Goal: Task Accomplishment & Management: Use online tool/utility

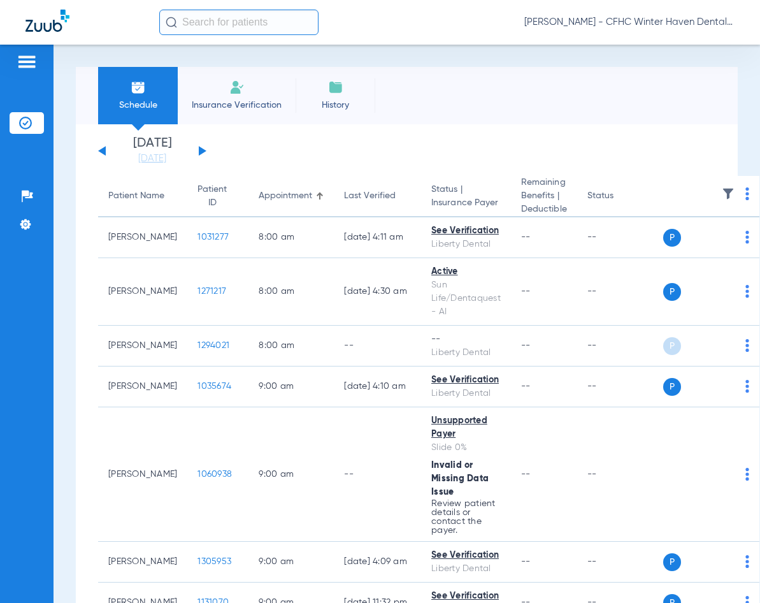
click at [199, 148] on button at bounding box center [203, 151] width 8 height 10
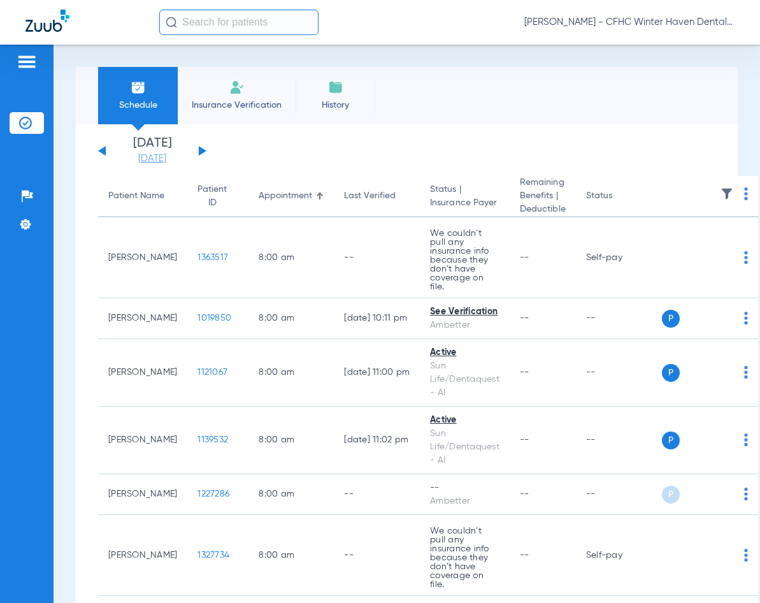
click at [159, 162] on link "[DATE]" at bounding box center [152, 158] width 76 height 13
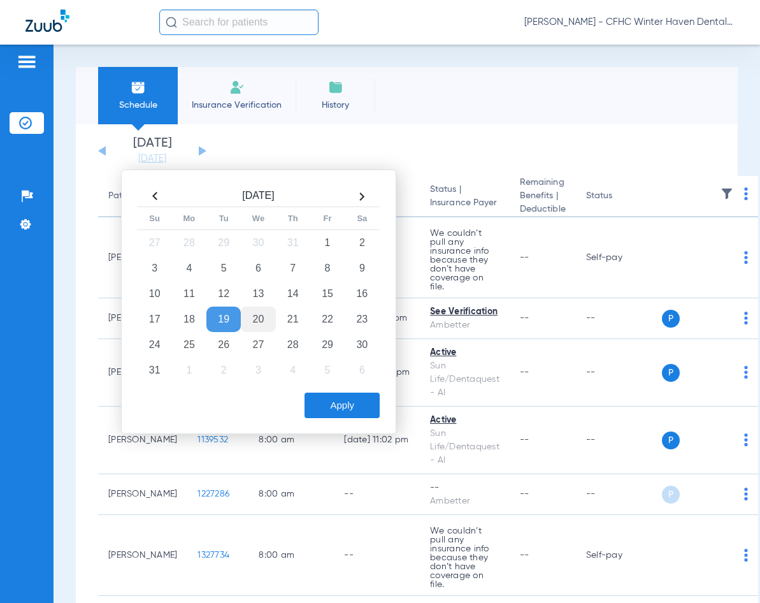
click at [259, 321] on td "20" at bounding box center [258, 318] width 34 height 25
click at [340, 401] on button "Apply" at bounding box center [342, 405] width 75 height 25
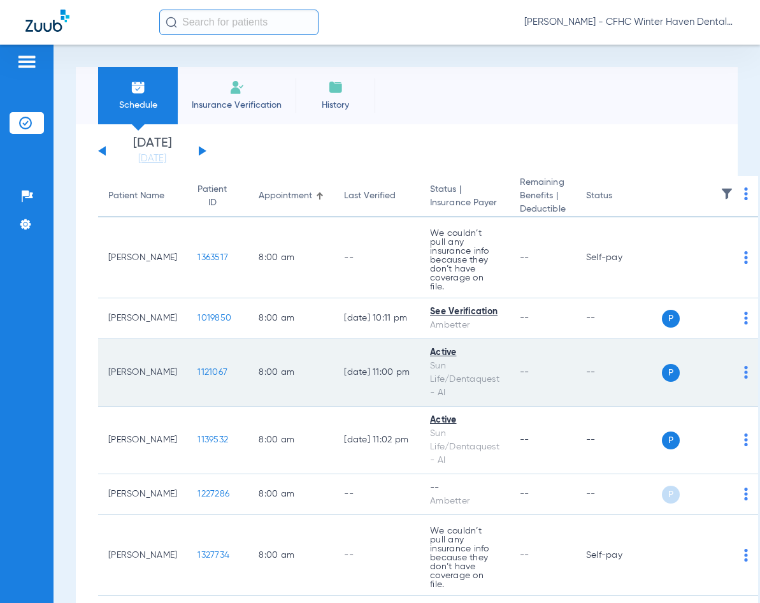
click at [198, 368] on span "1121067" at bounding box center [213, 372] width 30 height 9
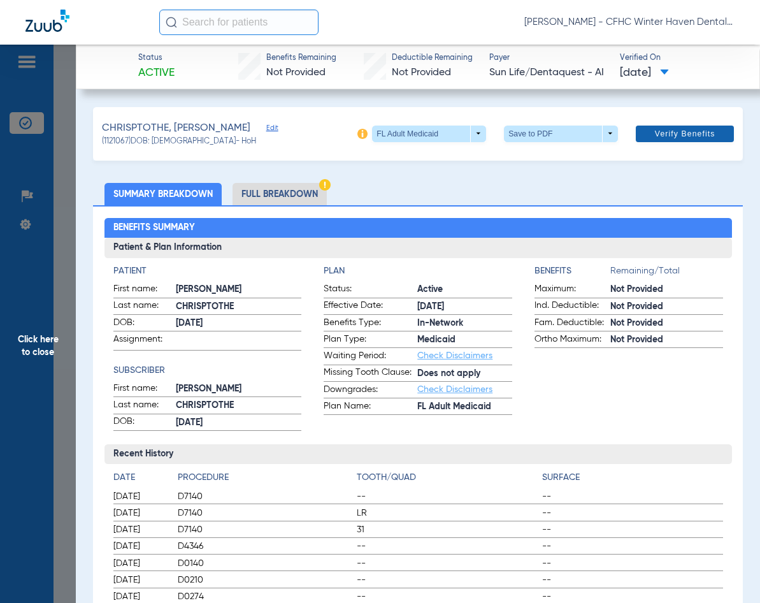
click at [671, 133] on span "Verify Benefits" at bounding box center [685, 134] width 61 height 10
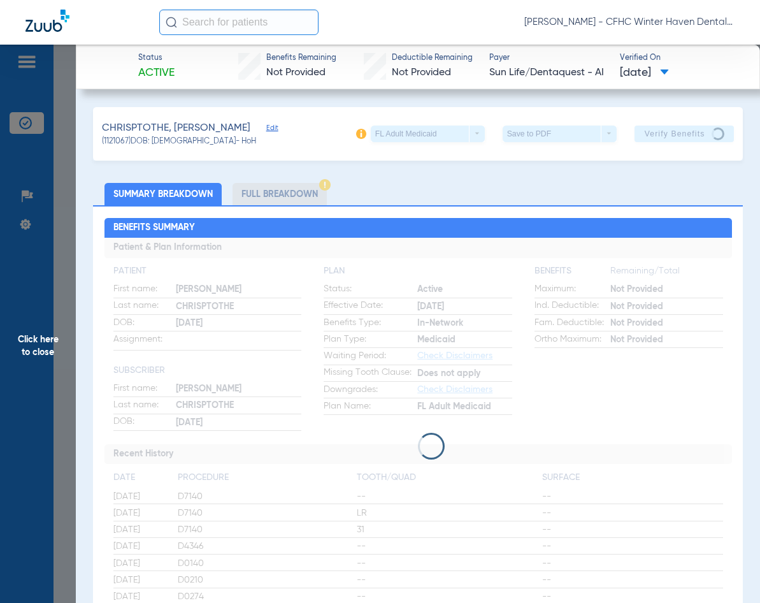
click at [554, 133] on div "Save to PDF arrow_drop_down" at bounding box center [560, 134] width 114 height 17
click at [600, 133] on div "Save to PDF arrow_drop_down" at bounding box center [560, 134] width 114 height 17
click at [31, 347] on span "Click here to close" at bounding box center [38, 346] width 76 height 603
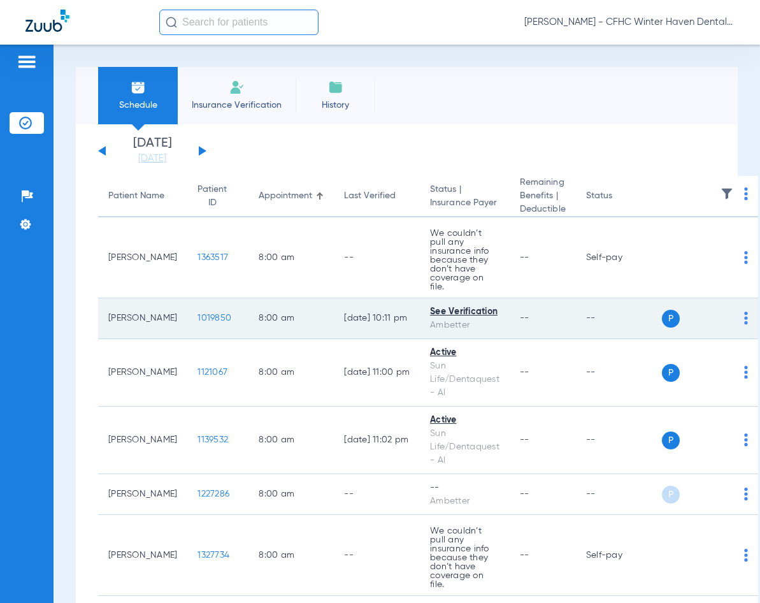
click at [198, 313] on span "1019850" at bounding box center [215, 317] width 34 height 9
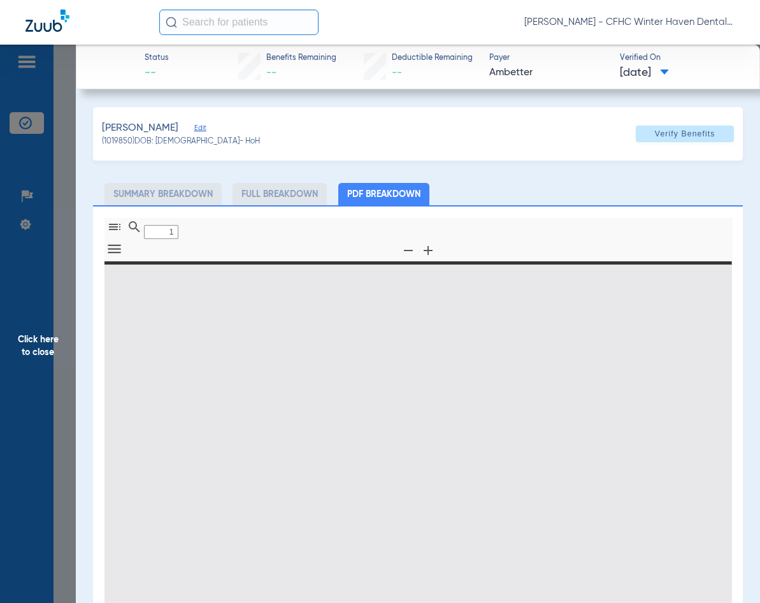
type input "0"
select select "page-width"
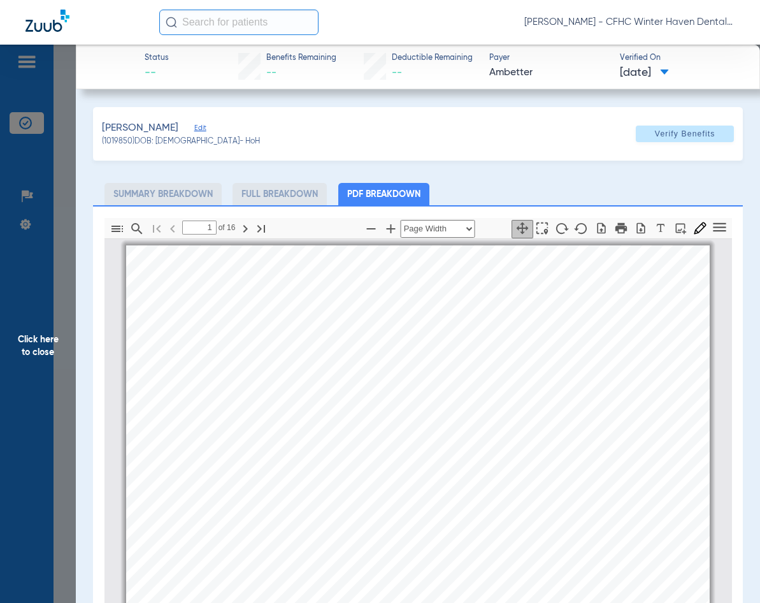
scroll to position [6, 0]
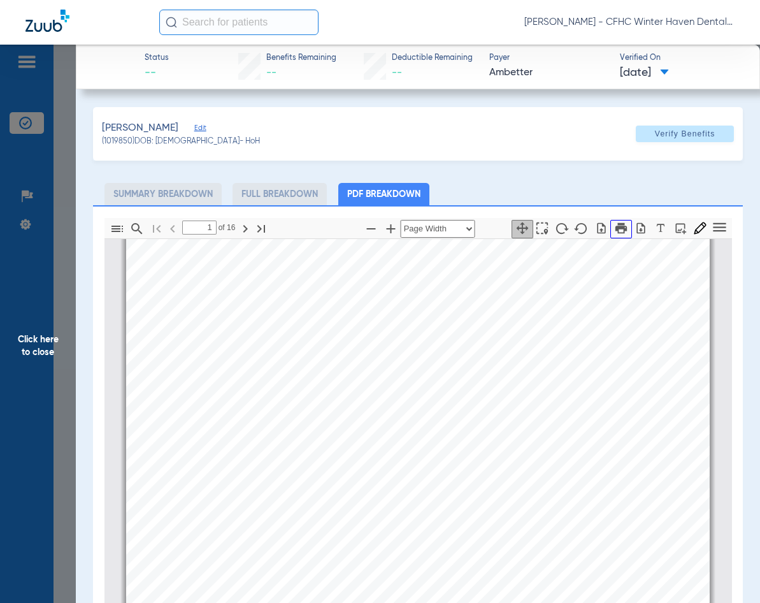
click at [614, 231] on icon "button" at bounding box center [621, 228] width 14 height 14
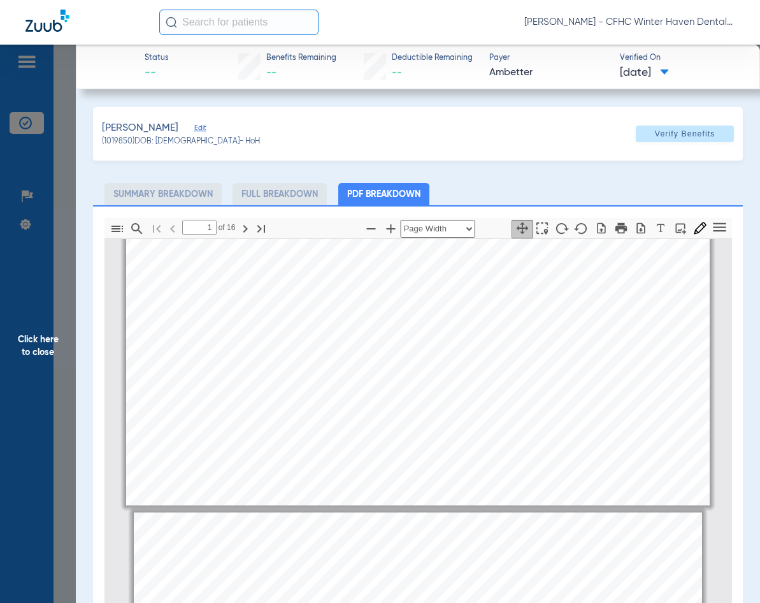
type input "2"
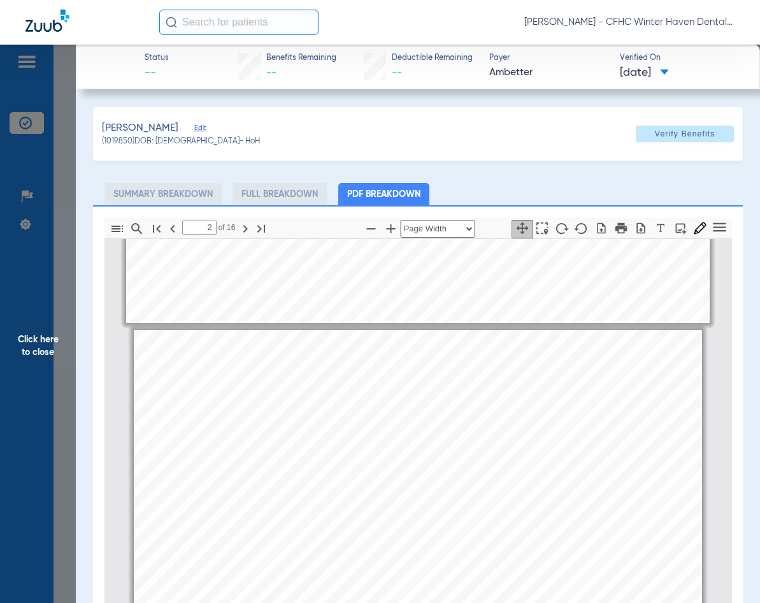
scroll to position [765, 0]
